Goal: Task Accomplishment & Management: Complete application form

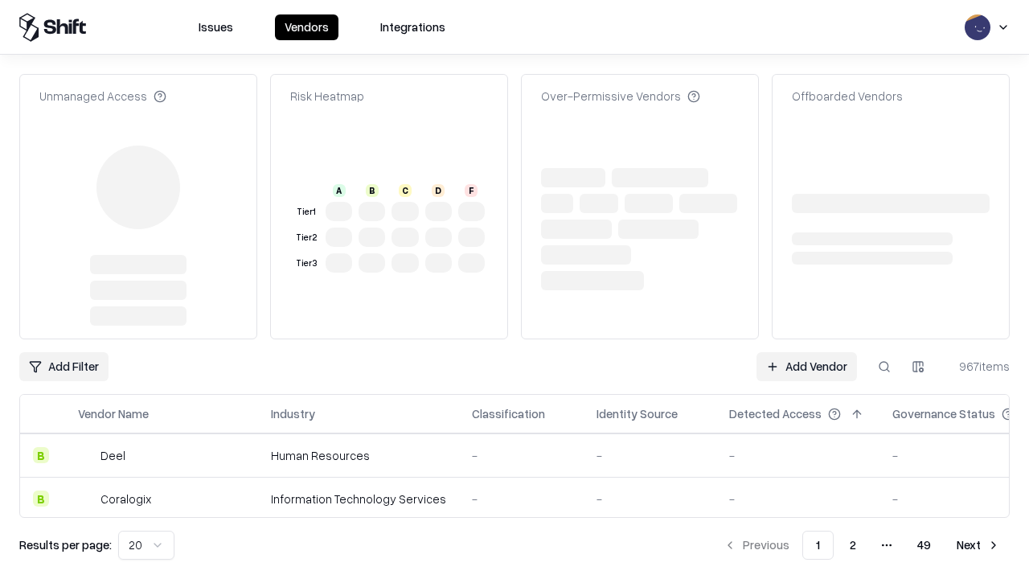
click at [807, 433] on td "-" at bounding box center [798, 454] width 163 height 43
click at [807, 352] on link "Add Vendor" at bounding box center [807, 366] width 101 height 29
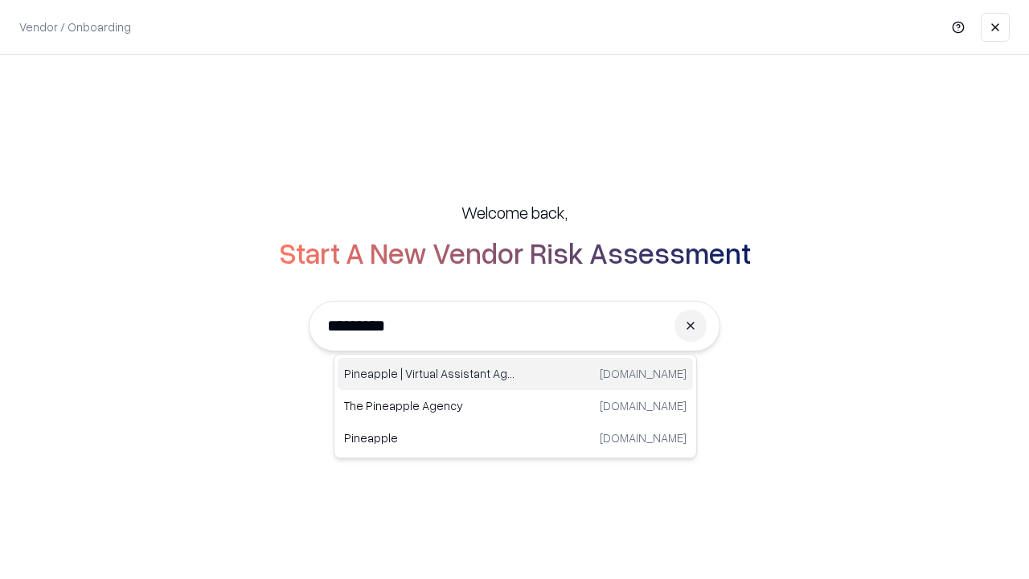
click at [516, 374] on div "Pineapple | Virtual Assistant Agency [DOMAIN_NAME]" at bounding box center [515, 374] width 355 height 32
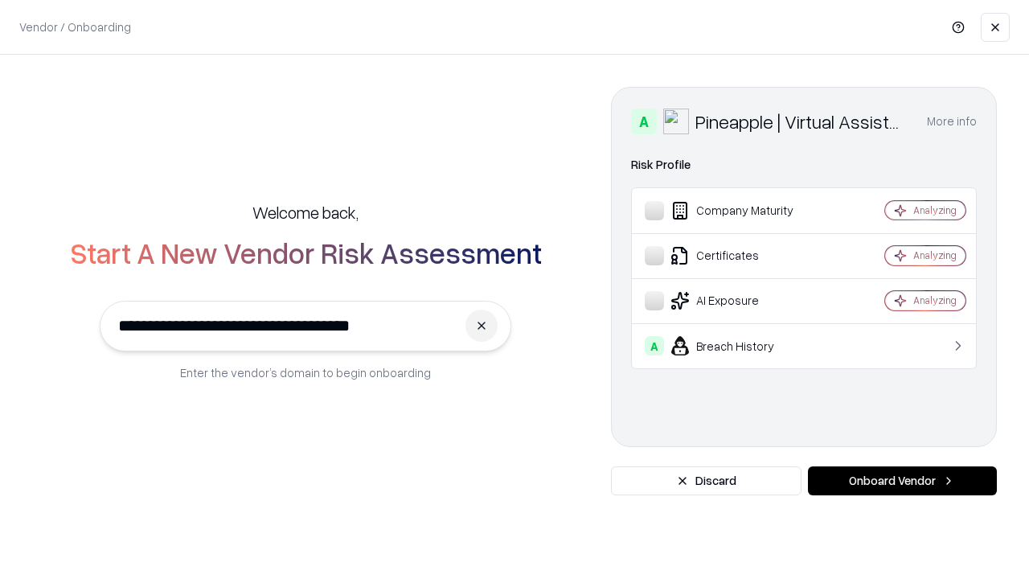
type input "**********"
click at [902, 481] on button "Onboard Vendor" at bounding box center [902, 480] width 189 height 29
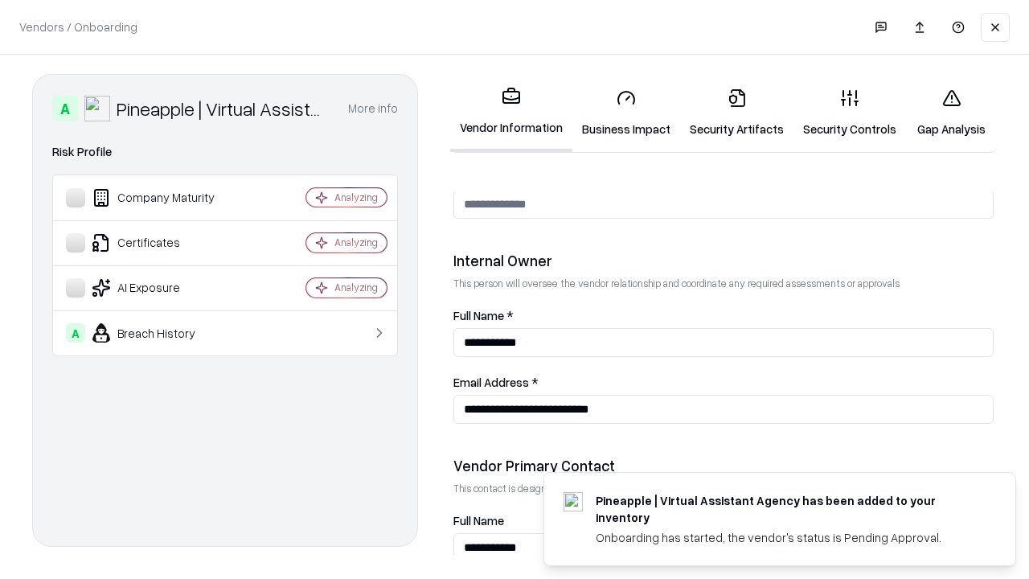
scroll to position [833, 0]
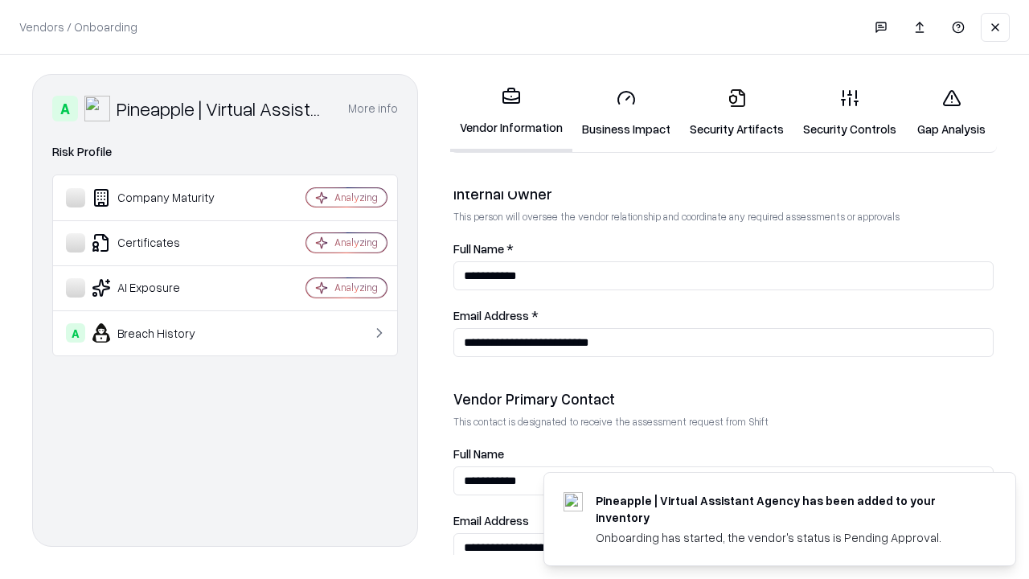
click at [737, 113] on link "Security Artifacts" at bounding box center [736, 113] width 113 height 75
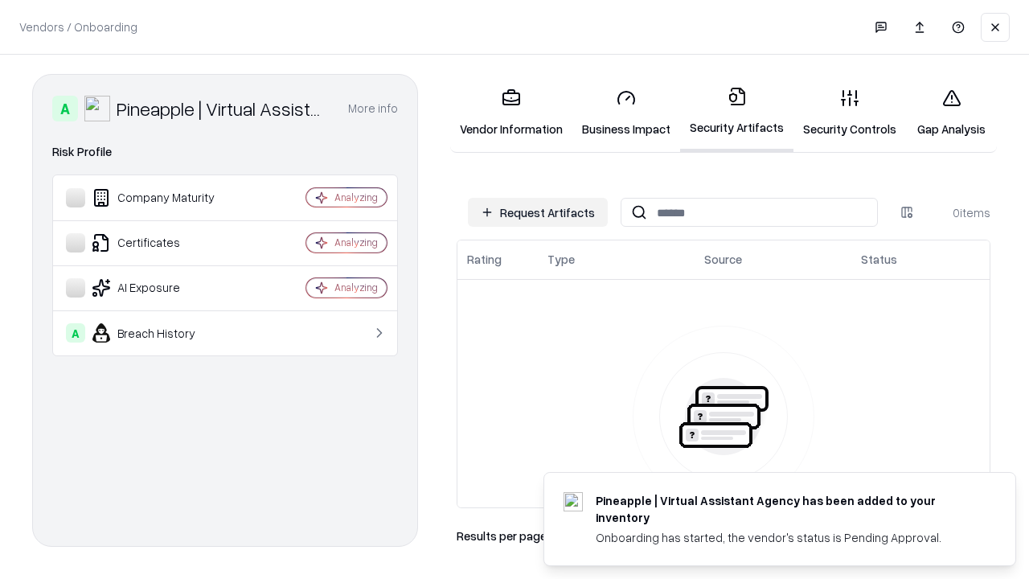
click at [538, 212] on button "Request Artifacts" at bounding box center [538, 212] width 140 height 29
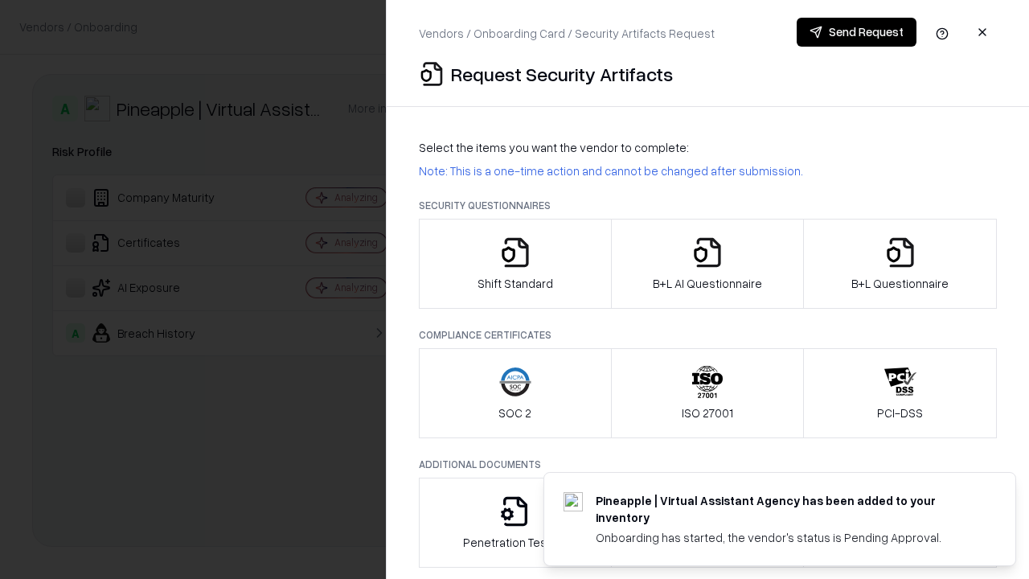
click at [900, 264] on icon "button" at bounding box center [901, 252] width 32 height 32
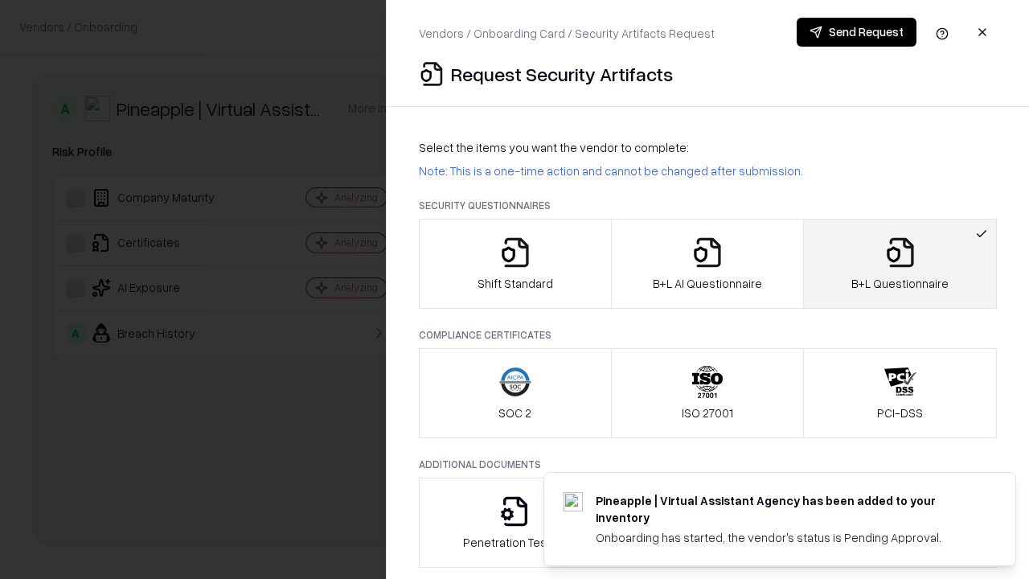
click at [707, 264] on icon "button" at bounding box center [708, 252] width 32 height 32
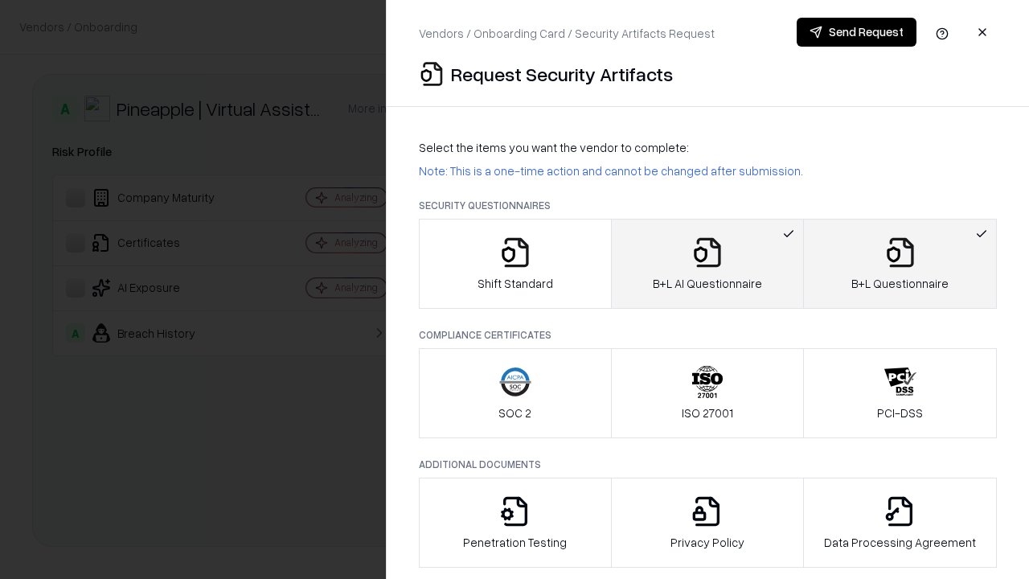
click at [857, 32] on button "Send Request" at bounding box center [857, 32] width 120 height 29
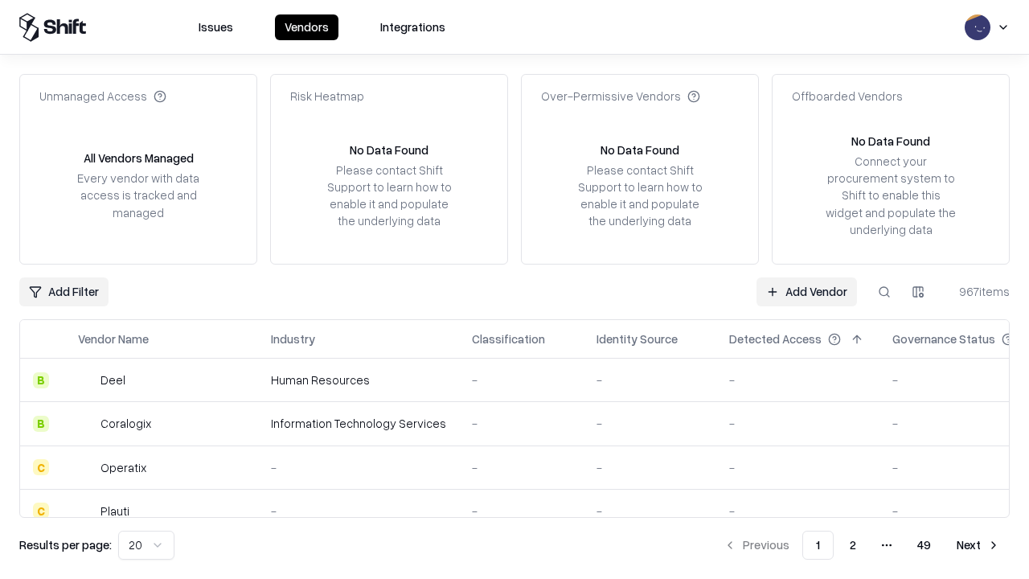
click at [885, 291] on button at bounding box center [884, 291] width 29 height 29
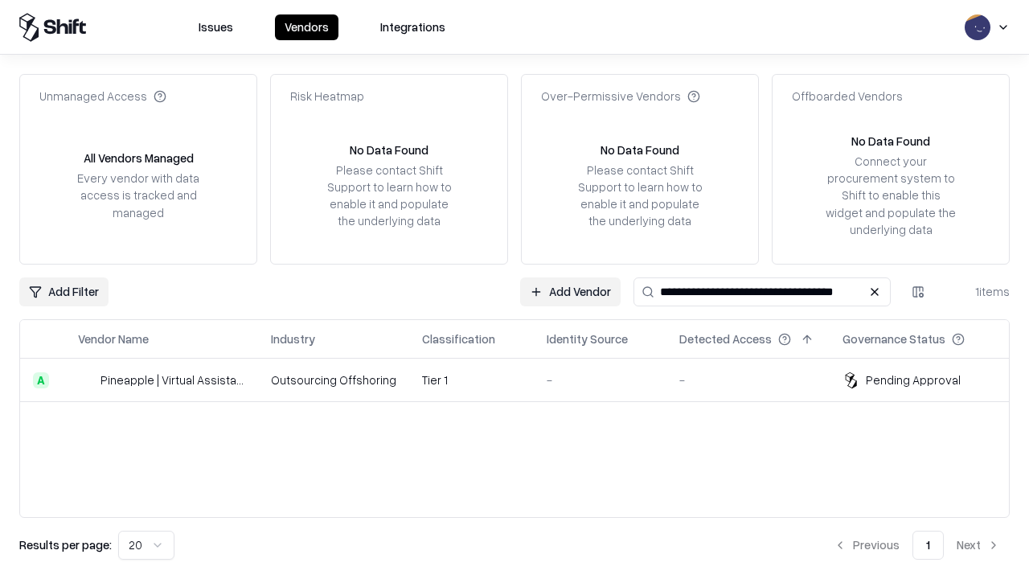
type input "**********"
click at [524, 380] on td "Tier 1" at bounding box center [471, 380] width 125 height 43
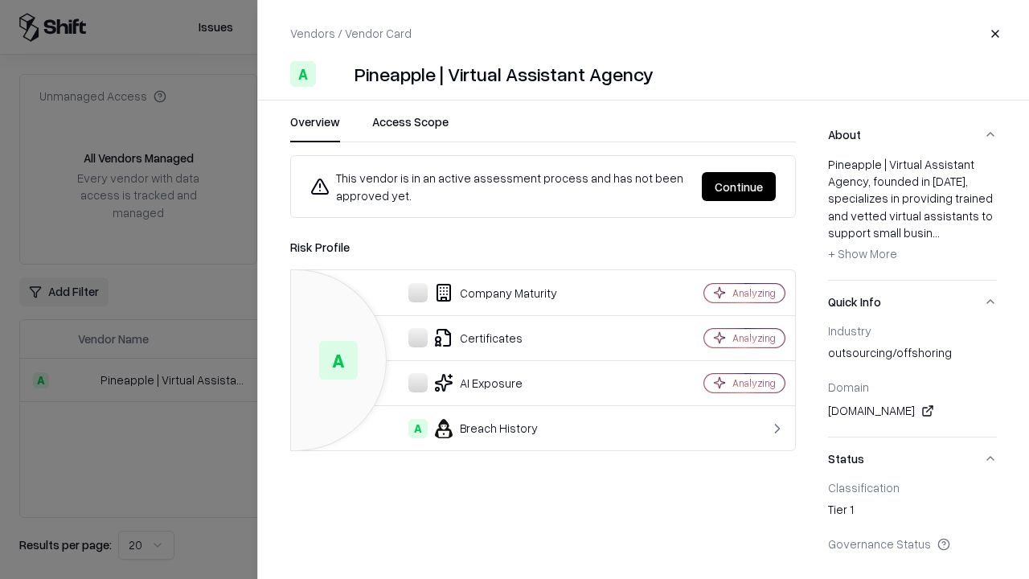
click at [739, 187] on button "Continue" at bounding box center [739, 186] width 74 height 29
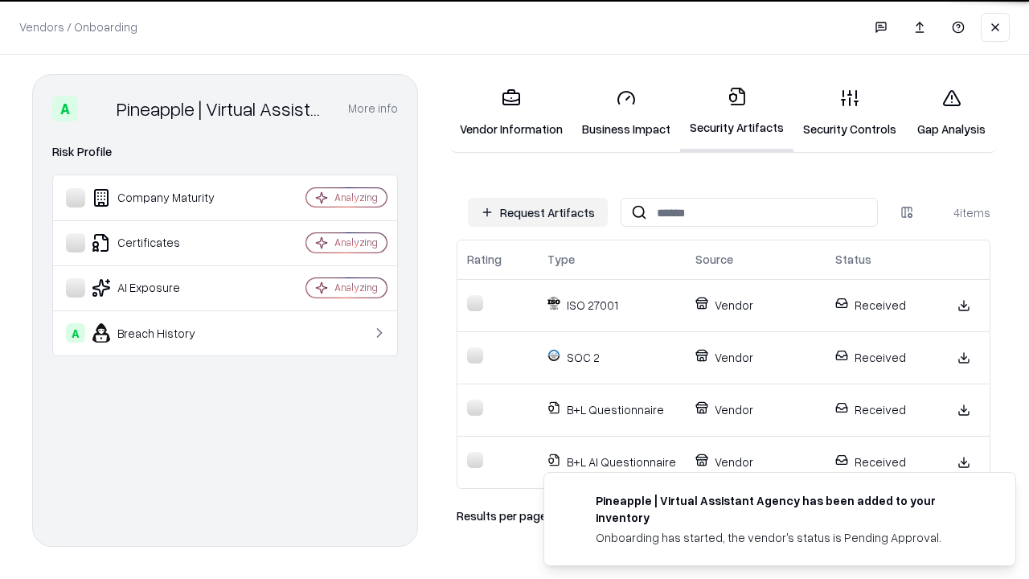
click at [951, 113] on link "Gap Analysis" at bounding box center [951, 113] width 91 height 75
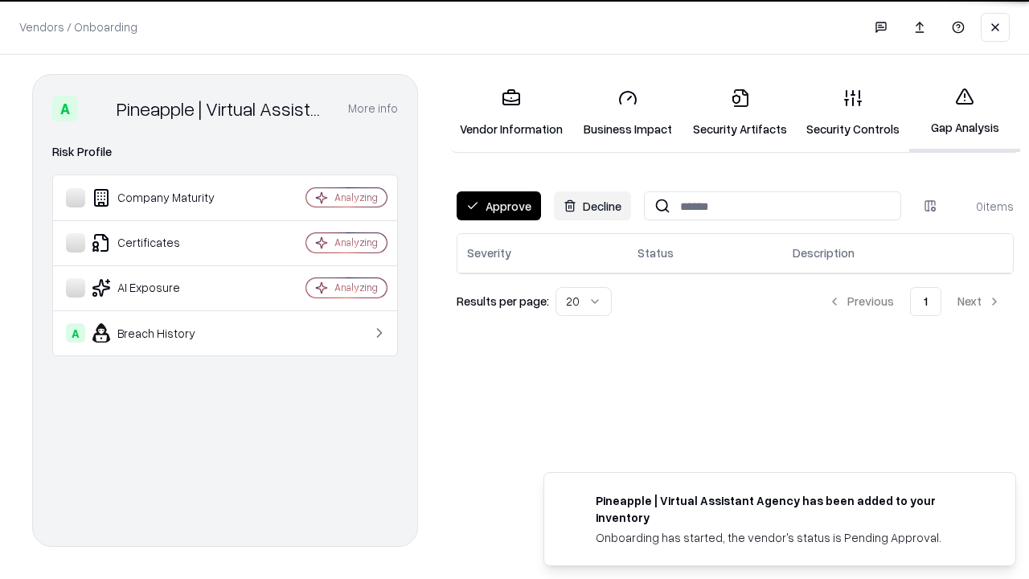
click at [499, 206] on button "Approve" at bounding box center [499, 205] width 84 height 29
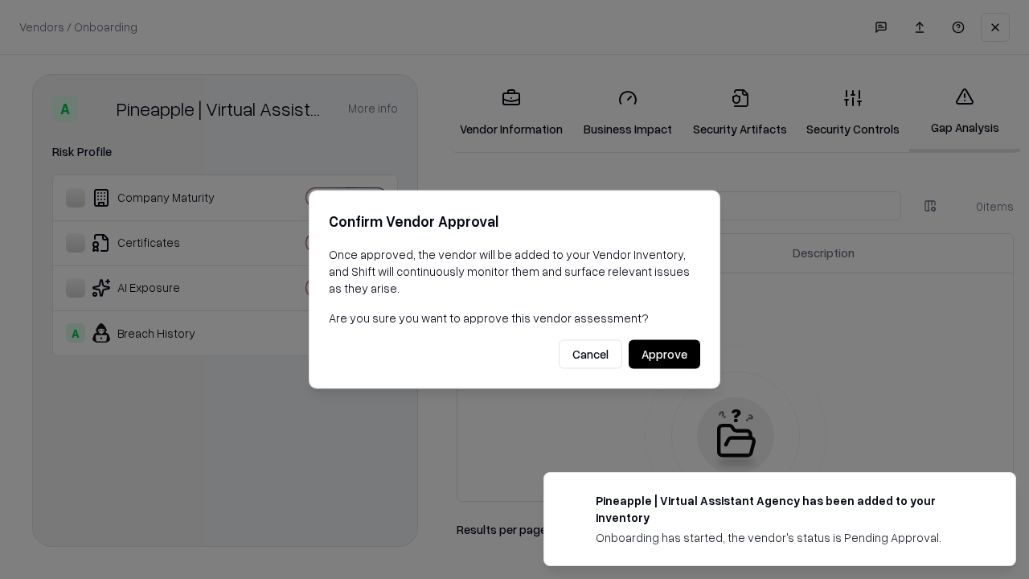
click at [664, 354] on button "Approve" at bounding box center [665, 354] width 72 height 29
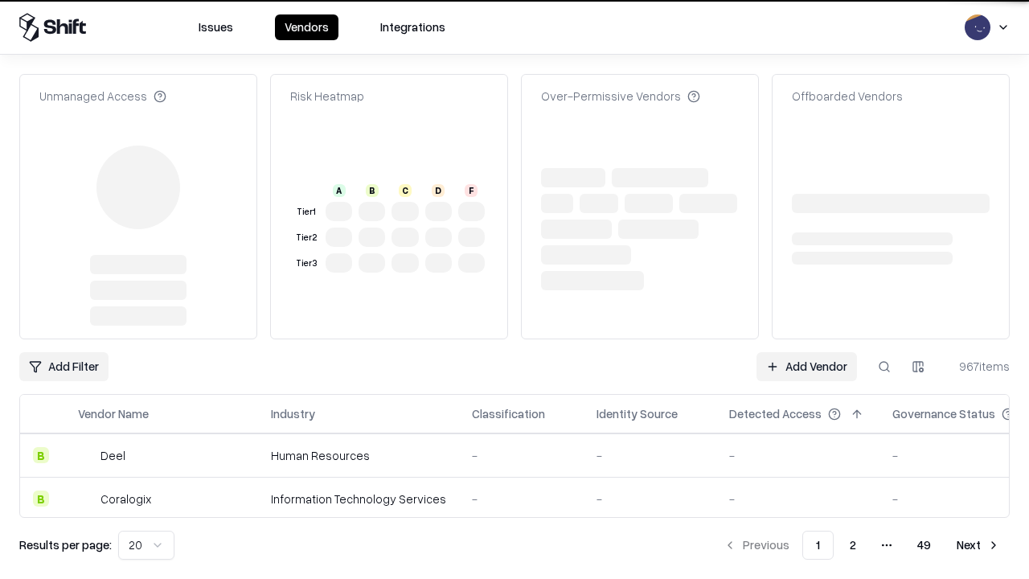
type input "**********"
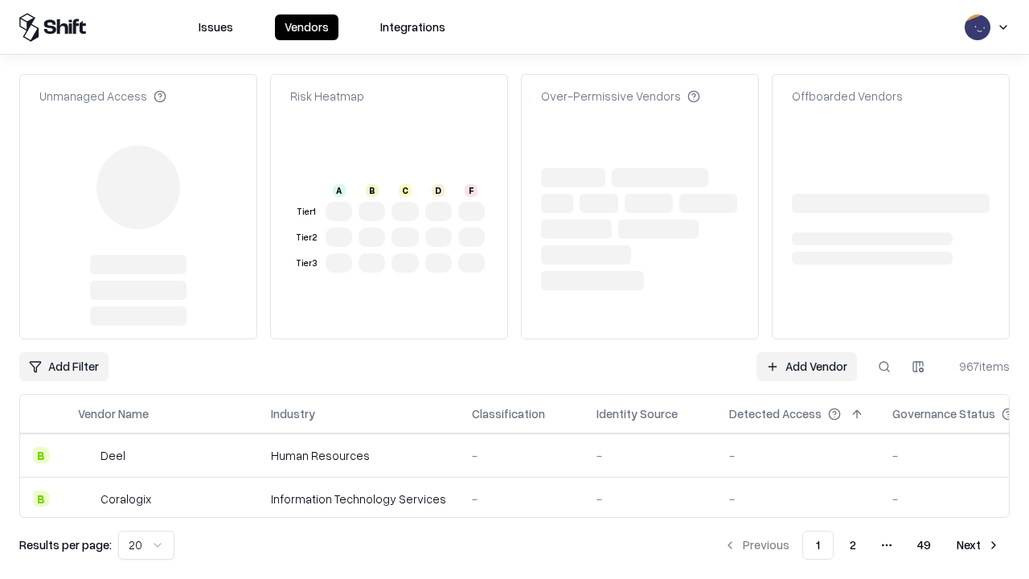
click at [807, 352] on link "Add Vendor" at bounding box center [807, 366] width 101 height 29
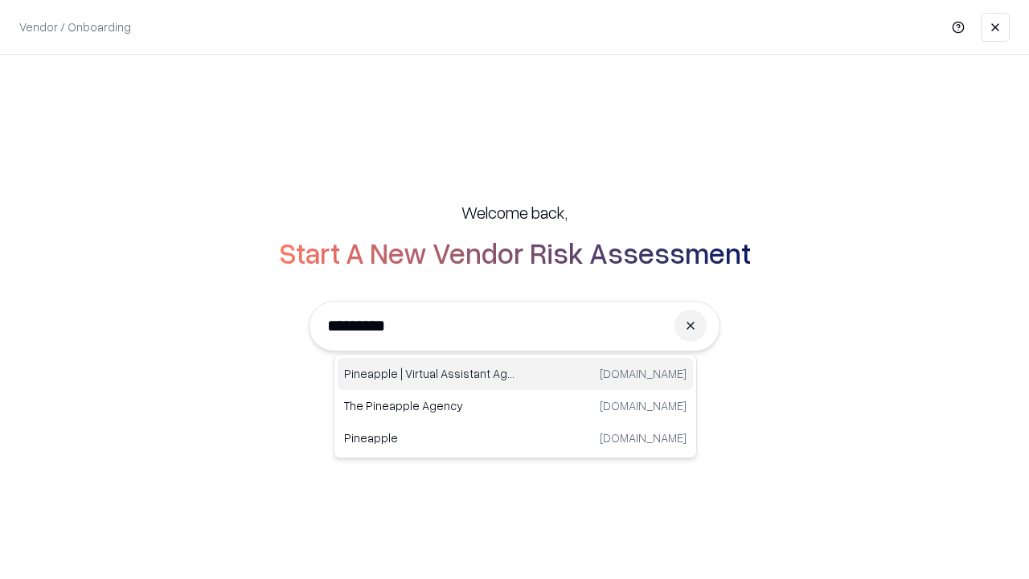
click at [516, 374] on div "Pineapple | Virtual Assistant Agency [DOMAIN_NAME]" at bounding box center [515, 374] width 355 height 32
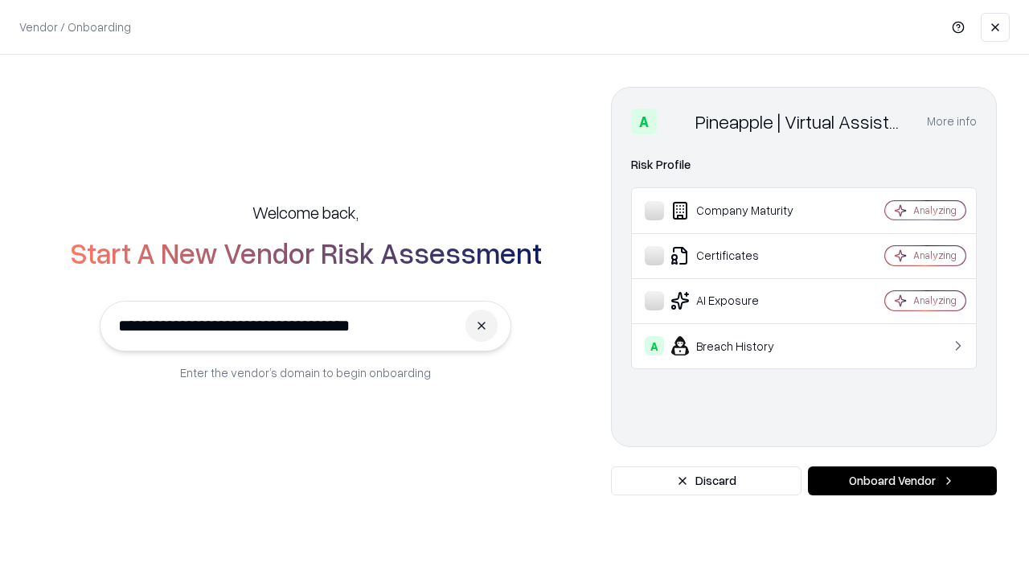
type input "**********"
click at [902, 481] on button "Onboard Vendor" at bounding box center [902, 480] width 189 height 29
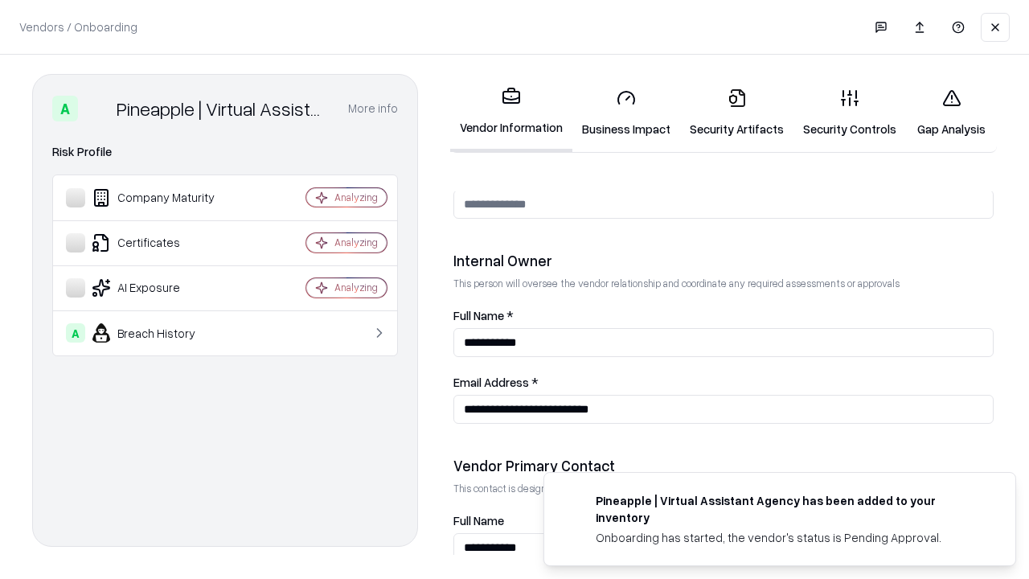
scroll to position [833, 0]
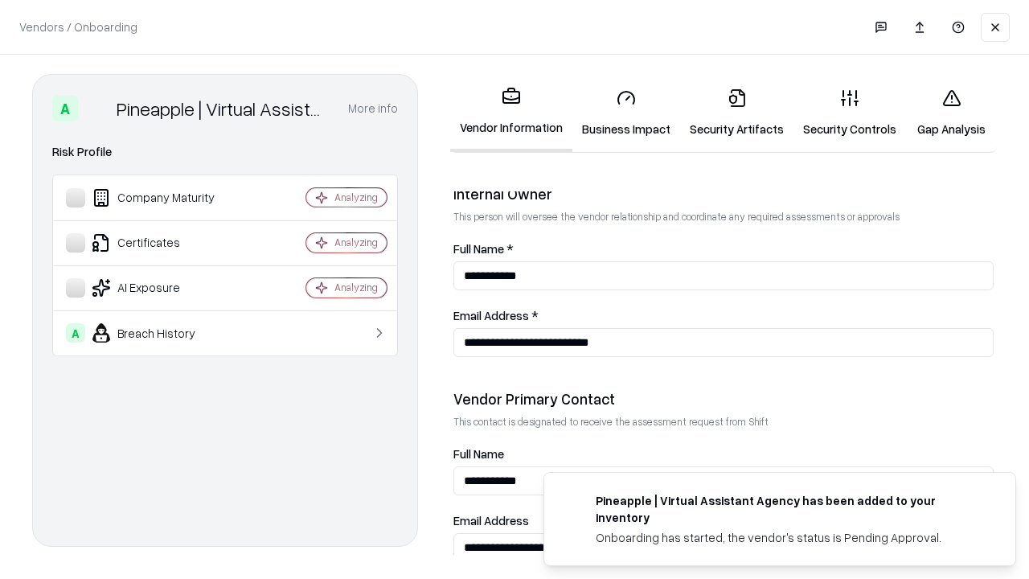
click at [951, 113] on link "Gap Analysis" at bounding box center [951, 113] width 91 height 75
